Goal: Task Accomplishment & Management: Use online tool/utility

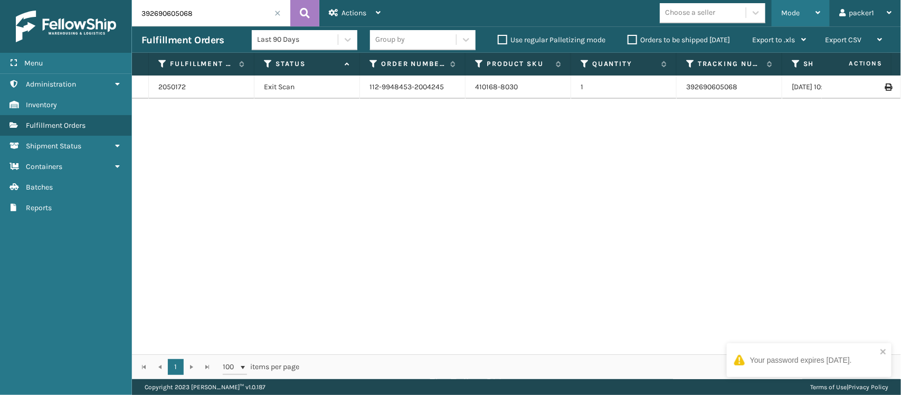
click at [780, 13] on div "Mode Regular Mode Picking Mode Labeling Mode Exit Scan Mode" at bounding box center [801, 13] width 58 height 26
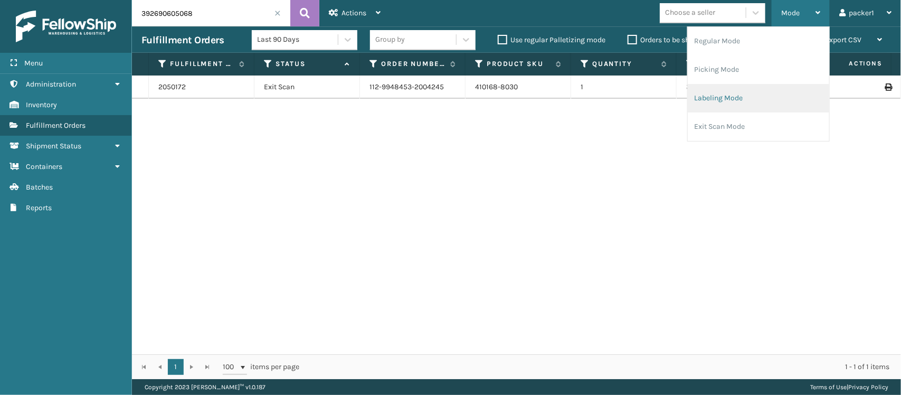
click at [712, 98] on li "Labeling Mode" at bounding box center [759, 98] width 142 height 29
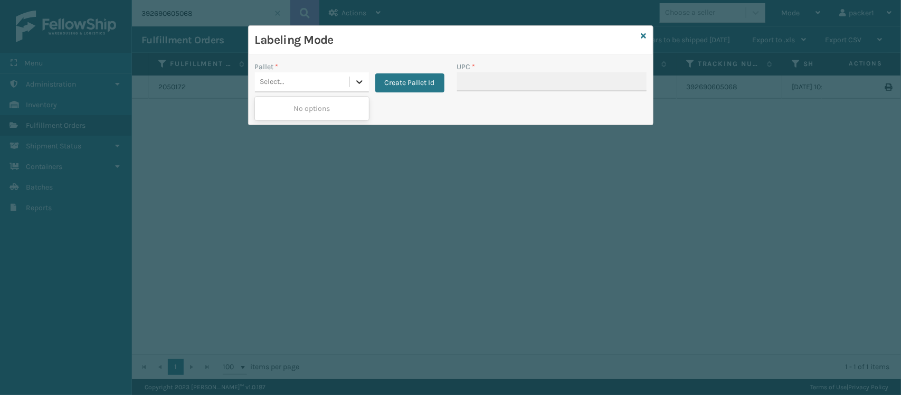
click at [362, 83] on icon at bounding box center [359, 82] width 11 height 11
click at [402, 86] on button "Create Pallet Id" at bounding box center [409, 82] width 69 height 19
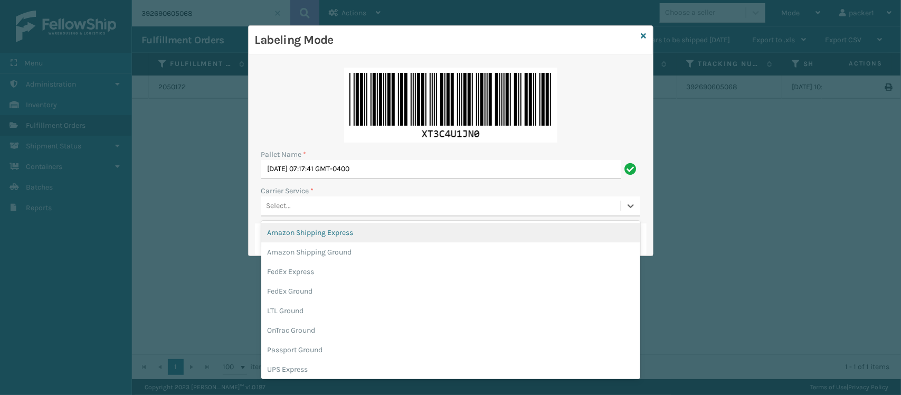
click at [318, 212] on div "Select..." at bounding box center [441, 205] width 360 height 17
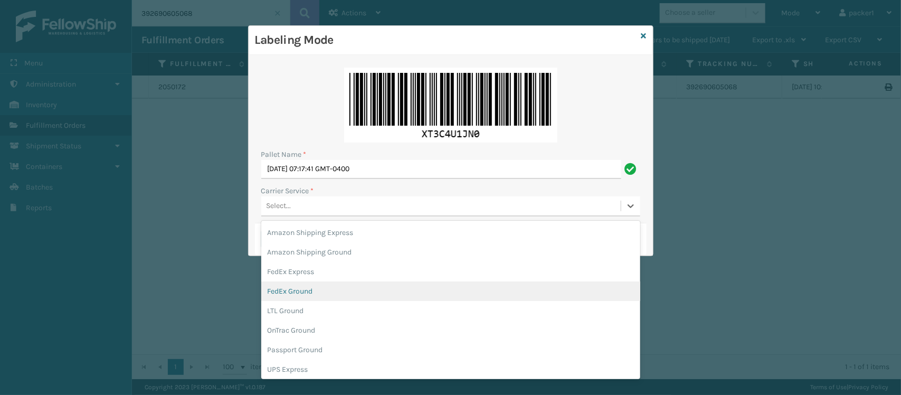
click at [294, 284] on div "FedEx Ground" at bounding box center [450, 291] width 379 height 20
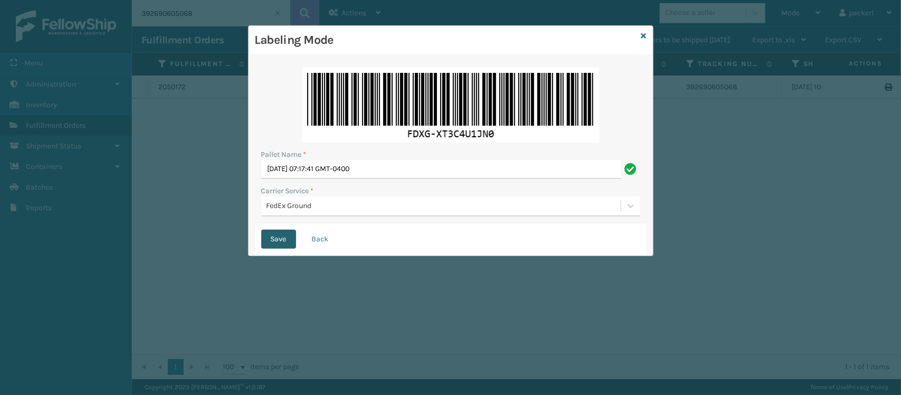
click at [280, 237] on button "Save" at bounding box center [278, 239] width 35 height 19
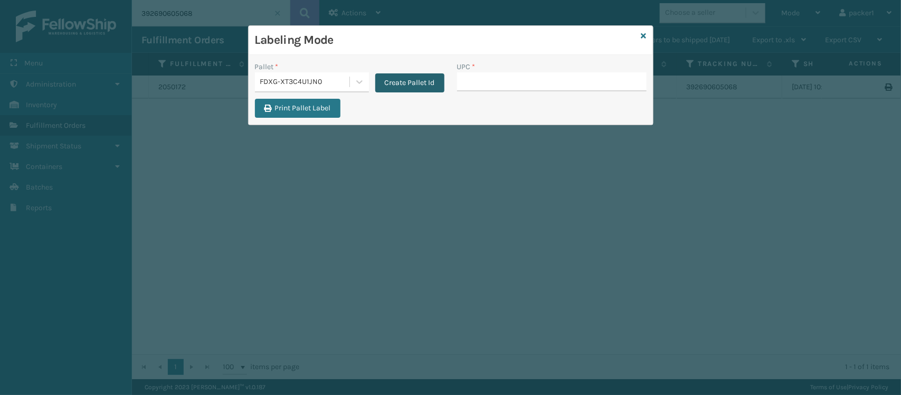
click at [407, 85] on button "Create Pallet Id" at bounding box center [409, 82] width 69 height 19
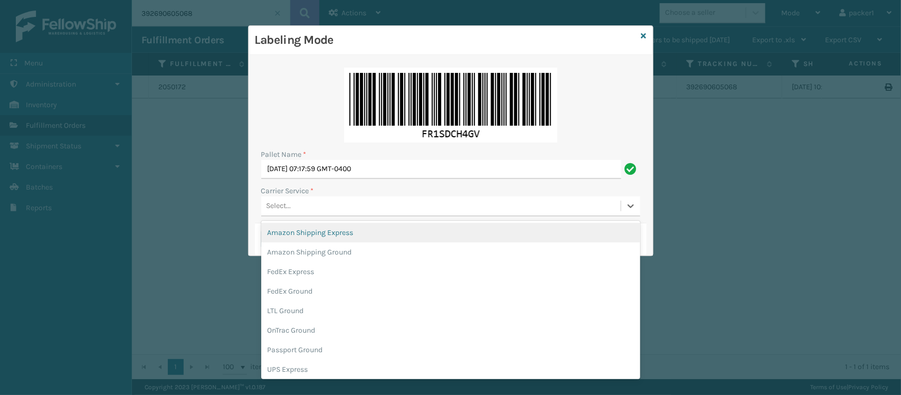
click at [286, 209] on div "Select..." at bounding box center [279, 206] width 25 height 11
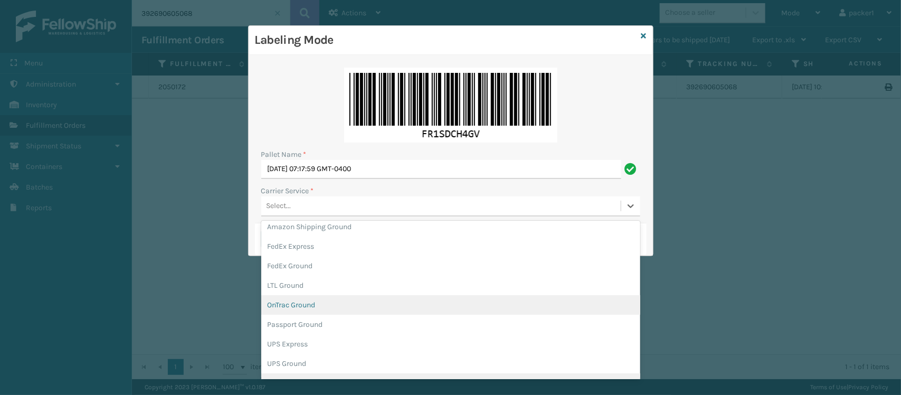
scroll to position [45, 0]
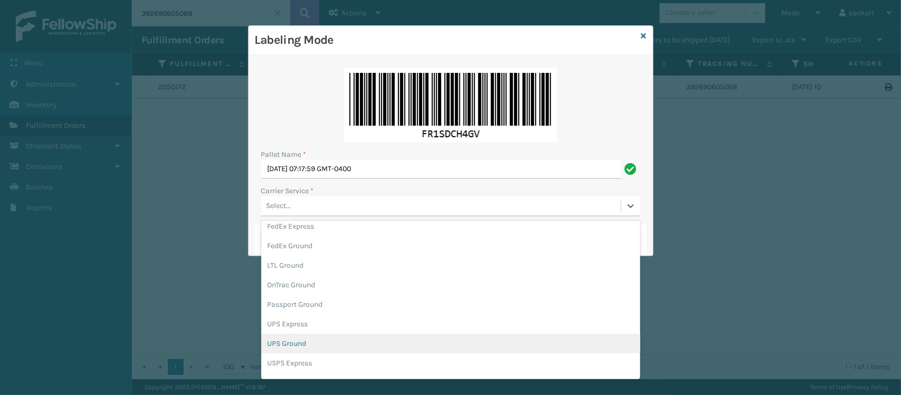
click at [297, 341] on div "UPS Ground" at bounding box center [450, 344] width 379 height 20
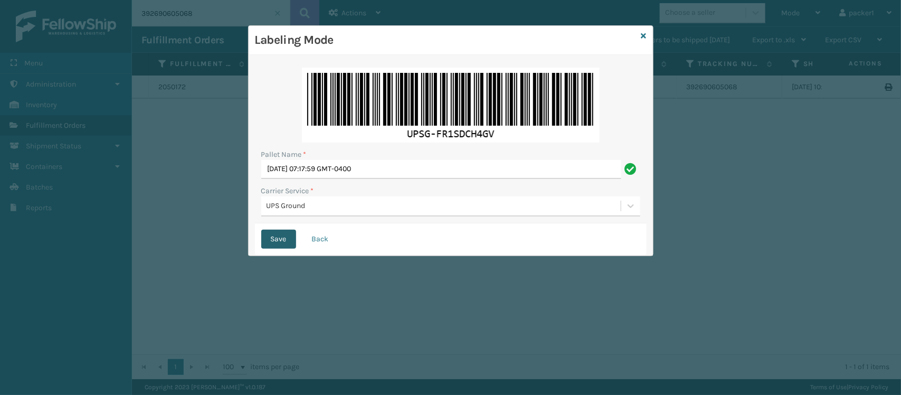
click at [276, 239] on button "Save" at bounding box center [278, 239] width 35 height 19
